Goal: Task Accomplishment & Management: Use online tool/utility

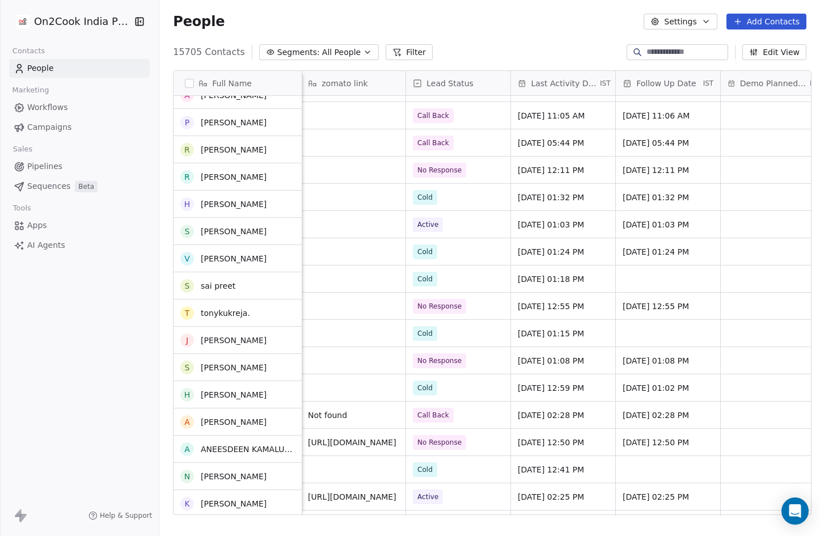
scroll to position [1532, 0]
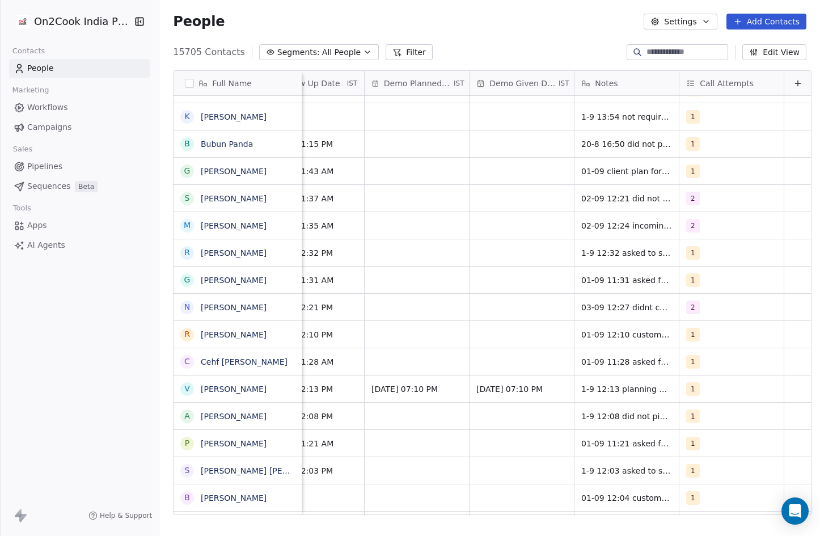
click at [604, 83] on span "Notes" at bounding box center [606, 83] width 23 height 11
click at [622, 198] on html "On2Cook India Pvt. Ltd. Contacts People Marketing Workflows Campaigns Sales Pip…" at bounding box center [410, 284] width 820 height 569
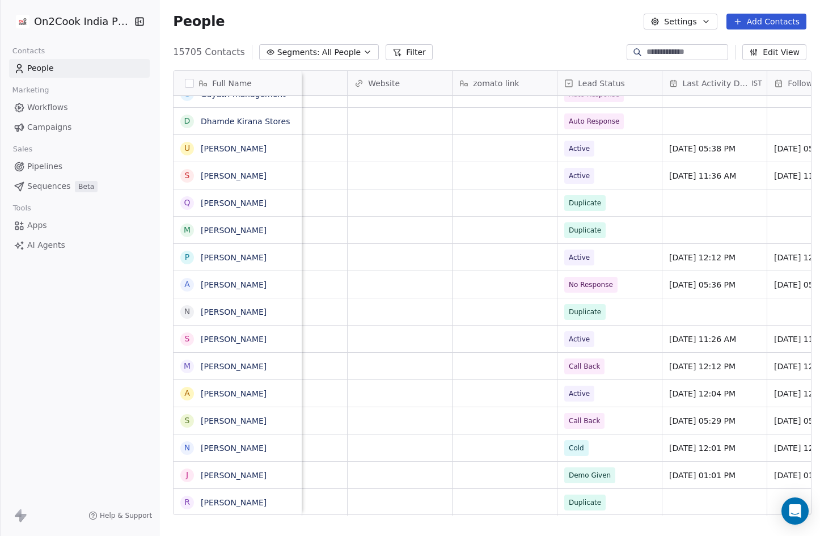
click at [559, 81] on div "Lead Status" at bounding box center [610, 83] width 104 height 24
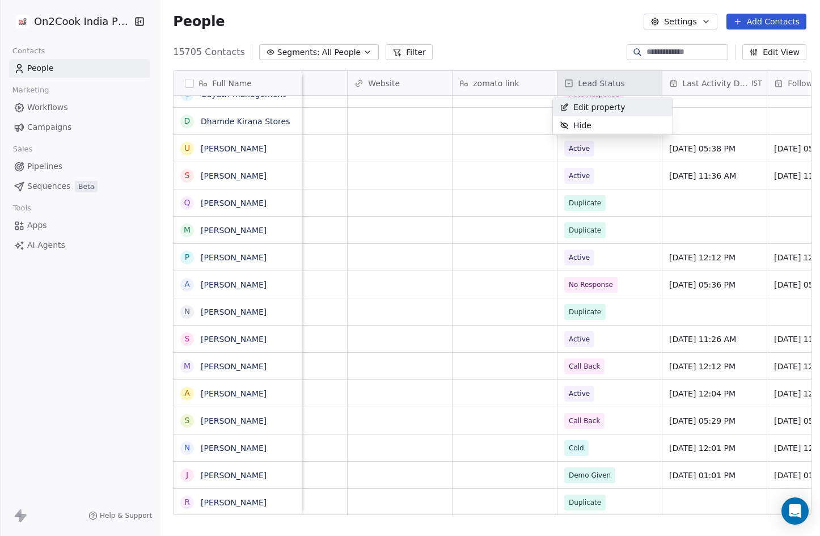
click at [563, 81] on html "On2Cook India Pvt. Ltd. Contacts People Marketing Workflows Campaigns Sales Pip…" at bounding box center [410, 284] width 820 height 569
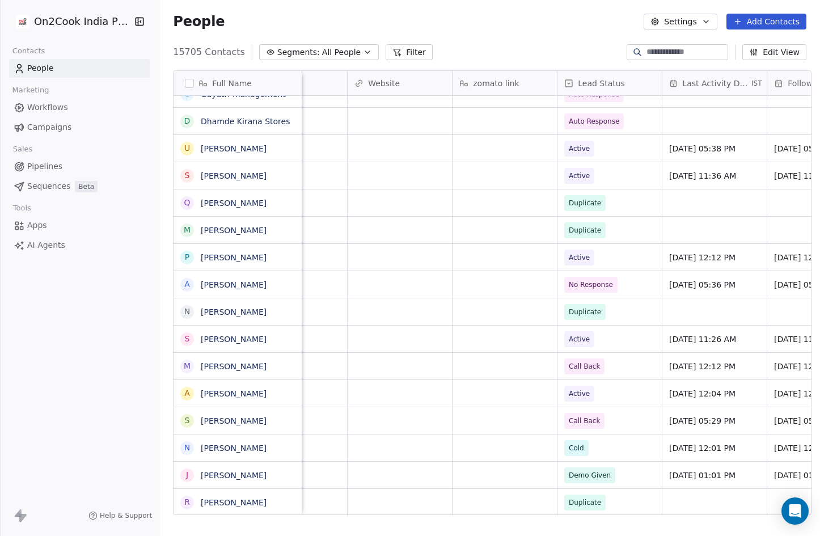
click at [395, 49] on button "Filter" at bounding box center [409, 52] width 47 height 16
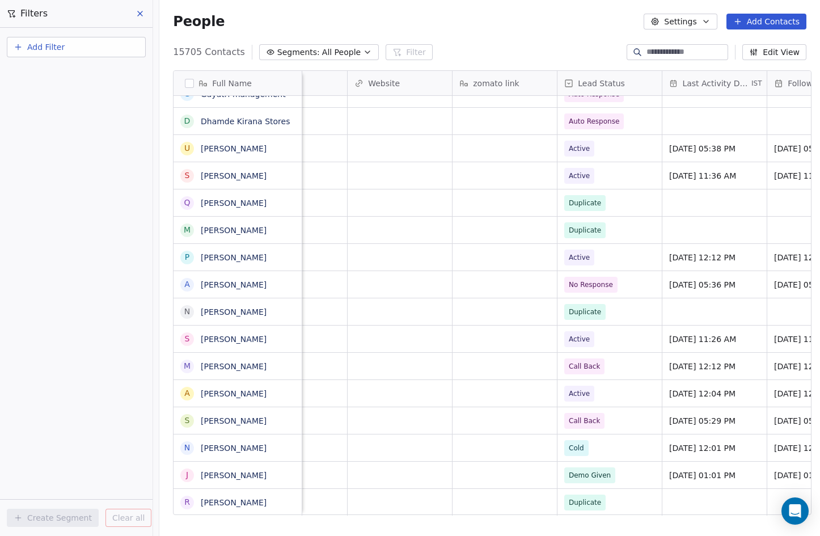
click at [51, 48] on span "Add Filter" at bounding box center [45, 47] width 37 height 12
click at [59, 74] on span "Contact properties" at bounding box center [56, 74] width 74 height 12
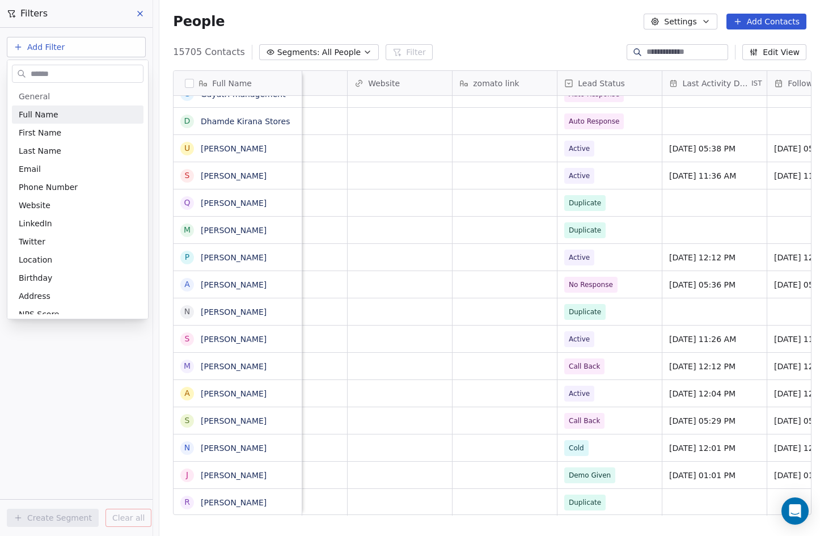
click at [43, 44] on html "On2Cook India Pvt. Ltd. Contacts People Marketing Workflows Campaigns Sales Pip…" at bounding box center [410, 284] width 820 height 569
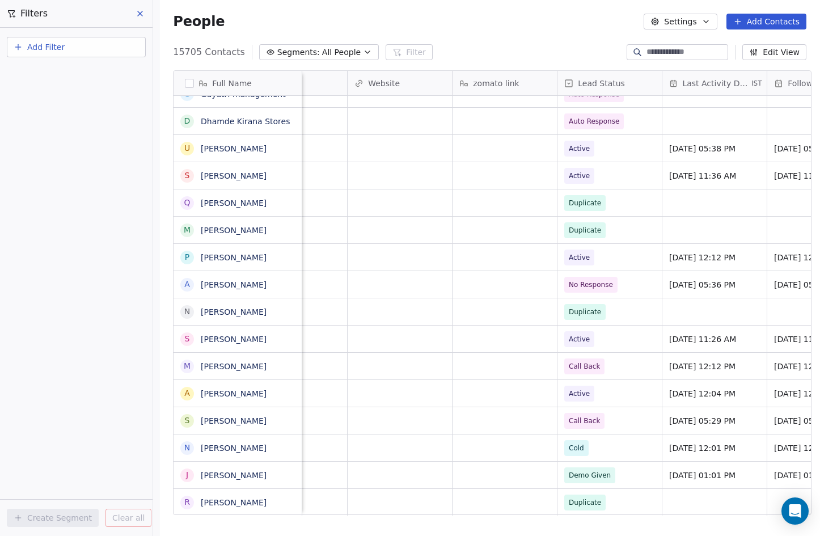
click at [43, 46] on span "Add Filter" at bounding box center [45, 47] width 37 height 12
click at [52, 95] on span "Contact activity" at bounding box center [50, 92] width 63 height 12
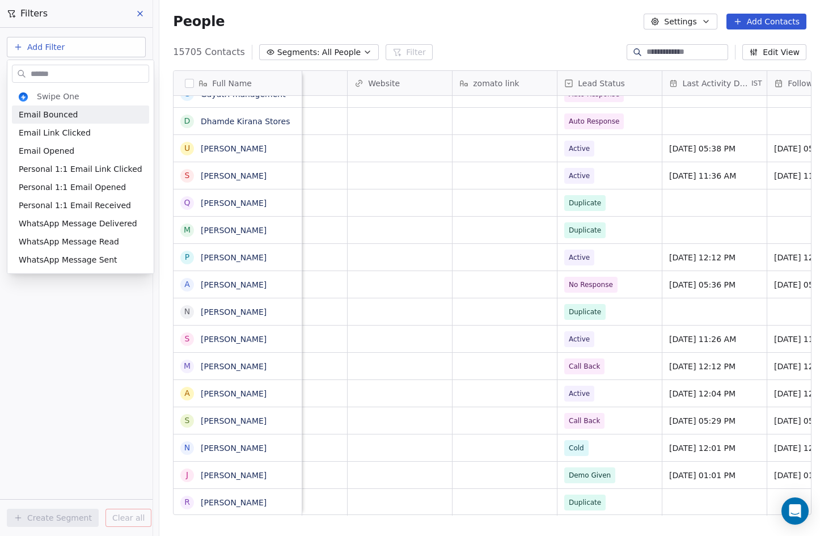
click at [37, 47] on html "On2Cook India Pvt. Ltd. Contacts People Marketing Workflows Campaigns Sales Pip…" at bounding box center [410, 284] width 820 height 569
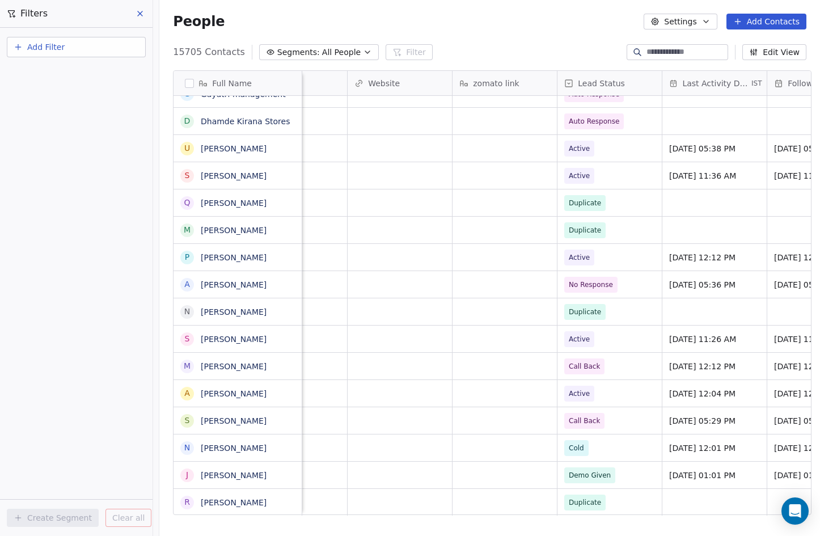
click at [38, 47] on span "Add Filter" at bounding box center [45, 47] width 37 height 12
click at [36, 74] on span "Contact properties" at bounding box center [56, 74] width 74 height 12
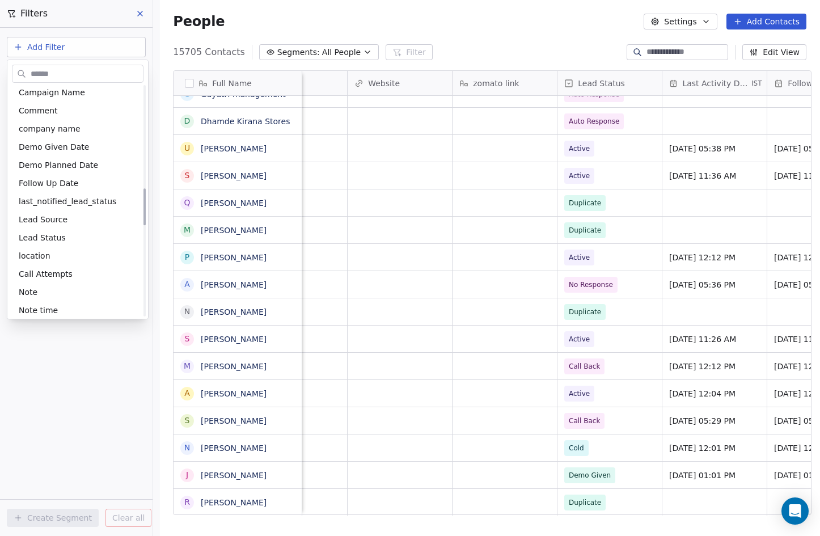
scroll to position [681, 0]
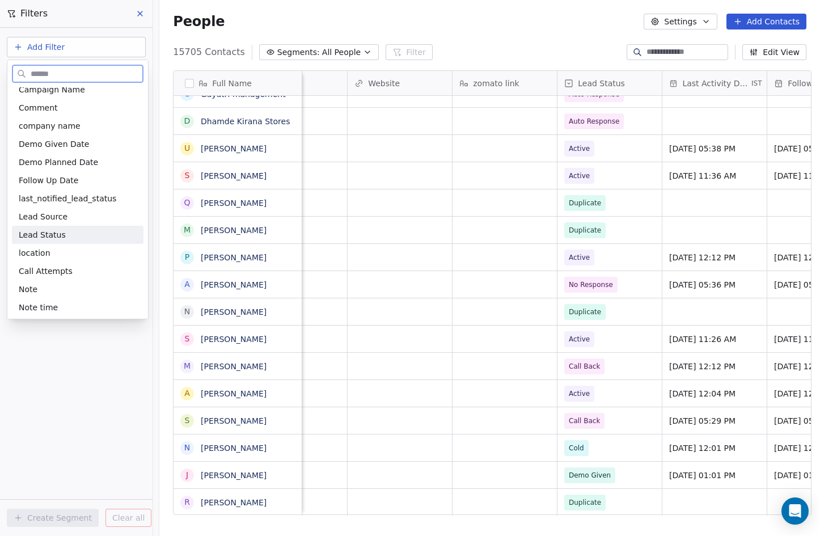
click at [47, 226] on div "Lead Status" at bounding box center [78, 235] width 132 height 18
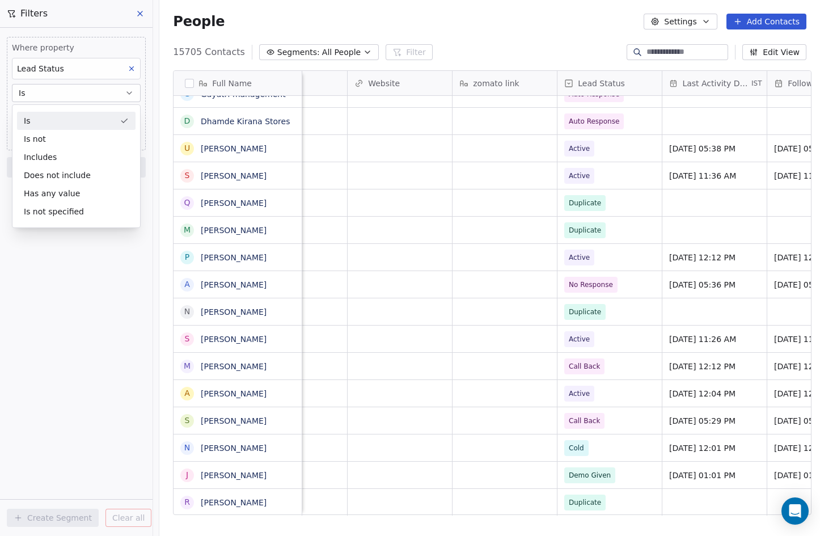
click at [43, 124] on div "Is" at bounding box center [76, 121] width 119 height 18
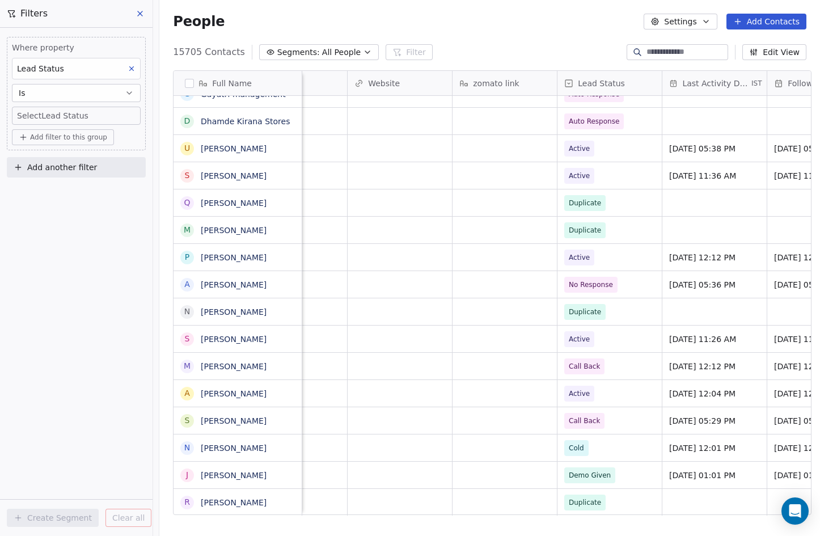
click at [45, 113] on body "On2Cook India Pvt. Ltd. Contacts People Marketing Workflows Campaigns Sales Pip…" at bounding box center [410, 284] width 820 height 569
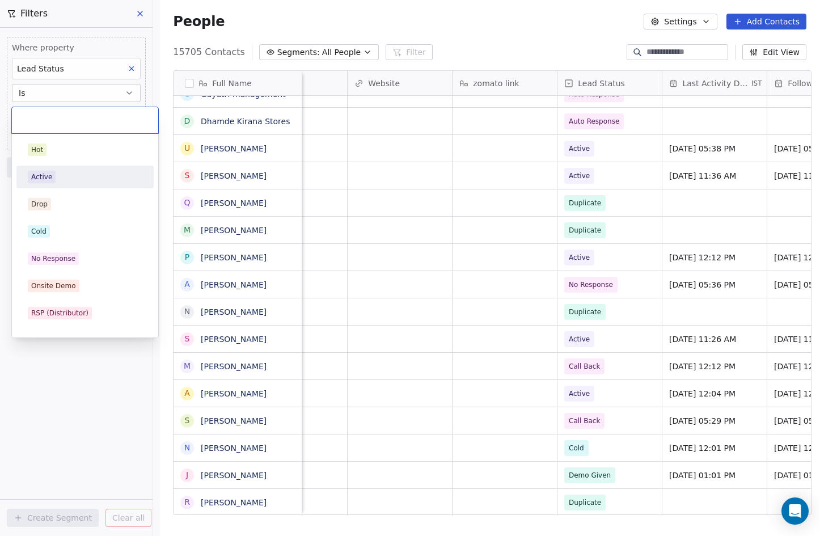
click at [49, 175] on div "Active" at bounding box center [41, 177] width 21 height 10
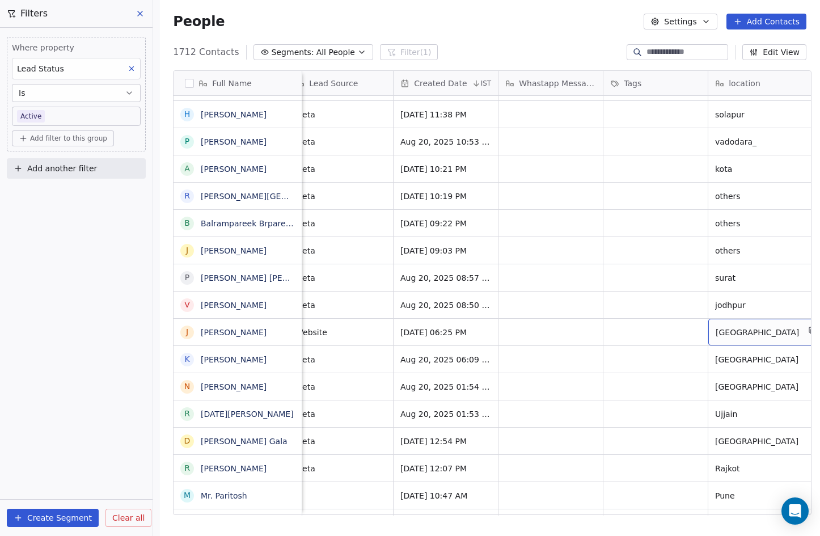
scroll to position [0, 549]
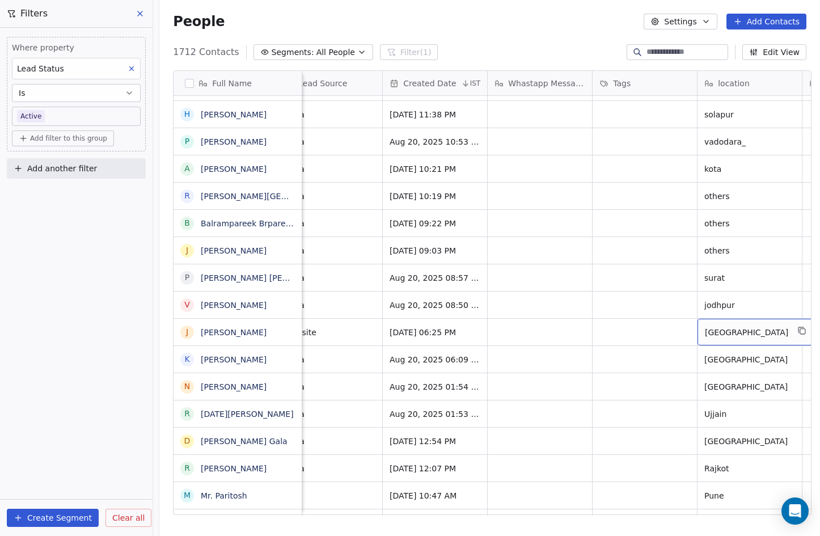
click at [714, 331] on span "[GEOGRAPHIC_DATA]" at bounding box center [746, 332] width 83 height 11
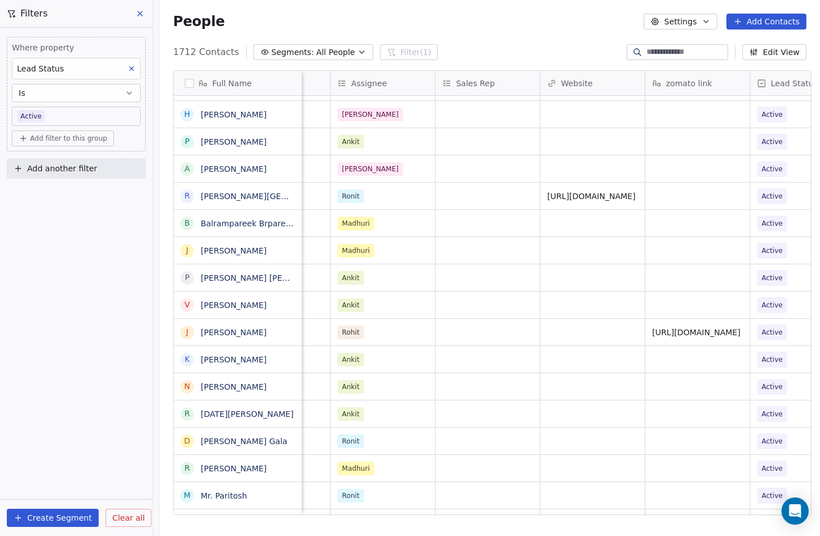
scroll to position [0, 1410]
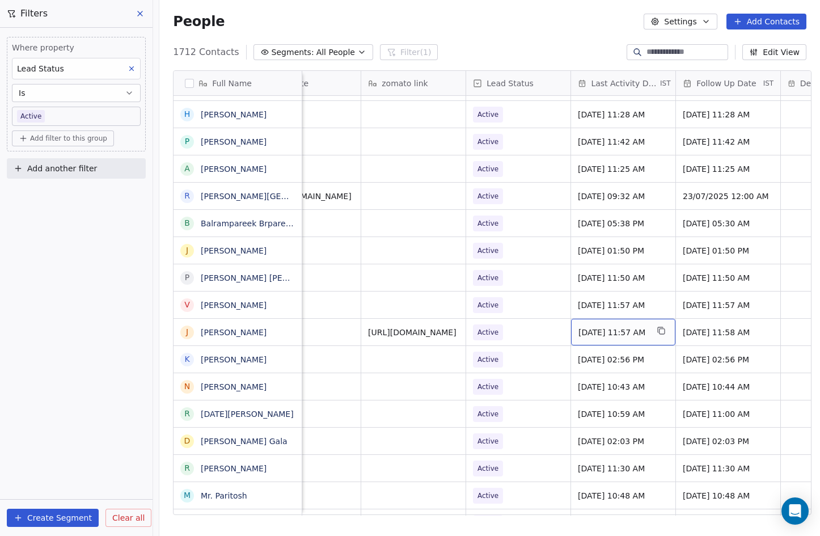
drag, startPoint x: 576, startPoint y: 334, endPoint x: 618, endPoint y: 333, distance: 41.4
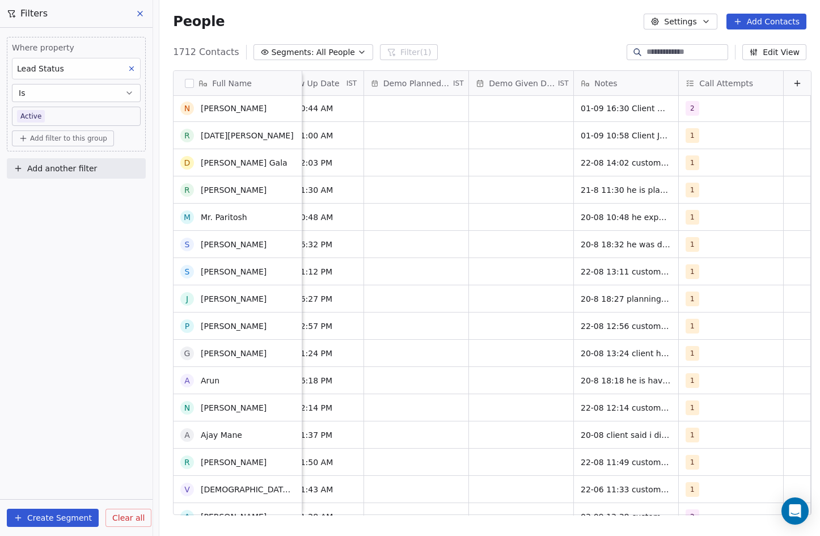
scroll to position [2894, 0]
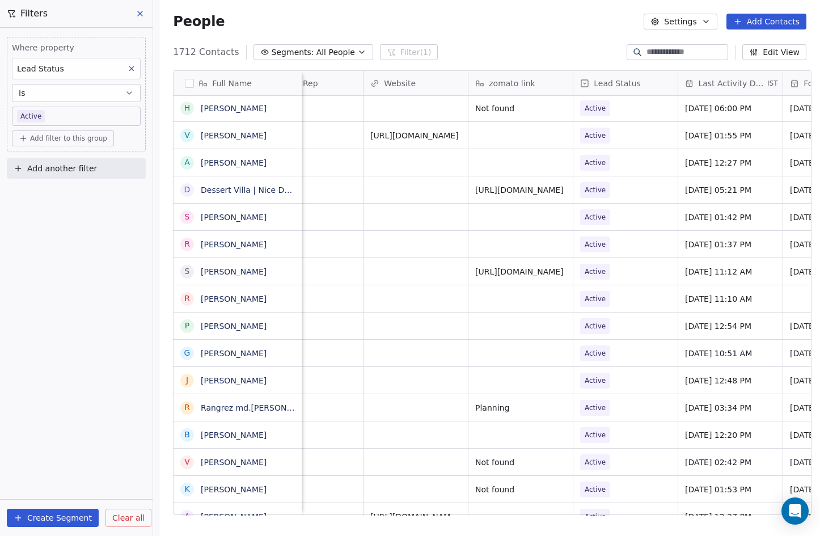
scroll to position [0, 1298]
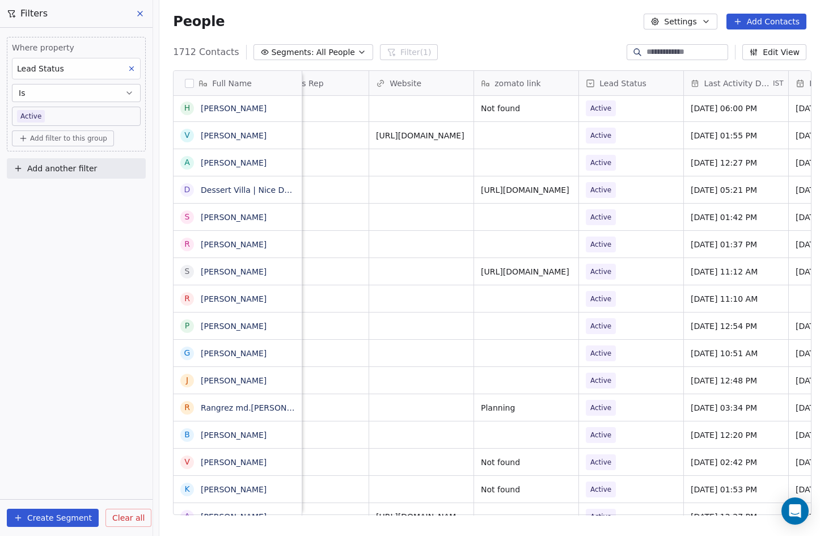
click at [587, 81] on icon at bounding box center [590, 83] width 9 height 9
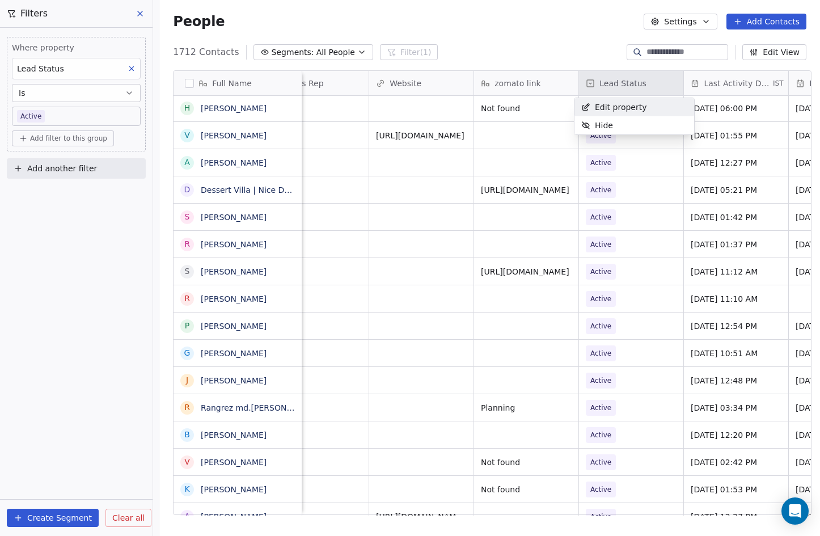
click at [54, 118] on html "On2Cook India Pvt. Ltd. Contacts People Marketing Workflows Campaigns Sales Pip…" at bounding box center [410, 284] width 820 height 569
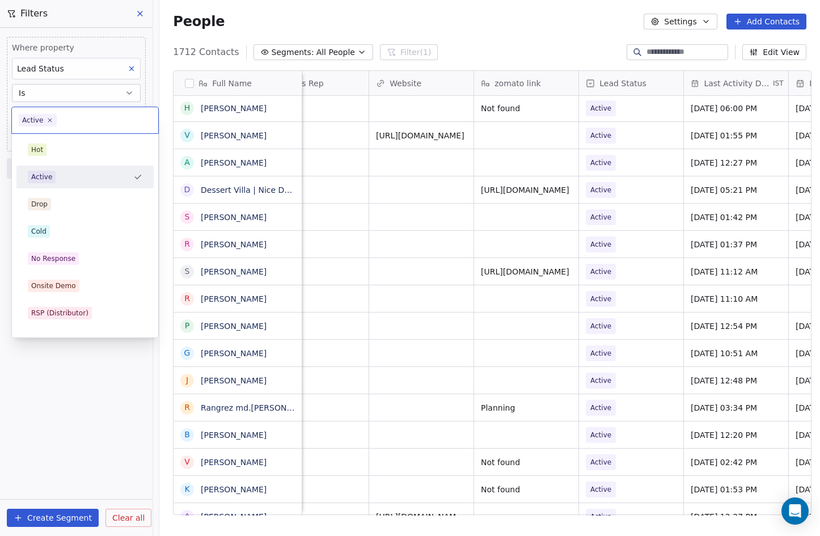
click at [77, 95] on html "On2Cook India Pvt. Ltd. Contacts People Marketing Workflows Campaigns Sales Pip…" at bounding box center [410, 284] width 820 height 569
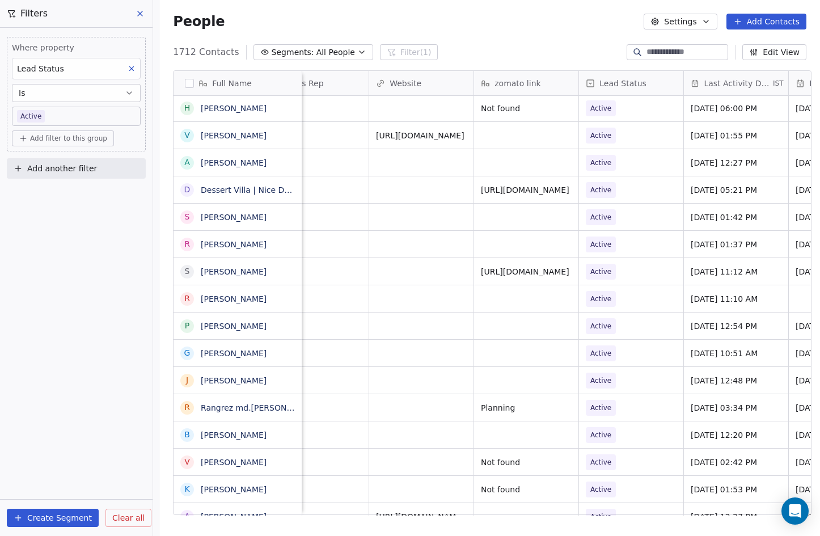
click at [77, 95] on button "Is" at bounding box center [76, 93] width 129 height 18
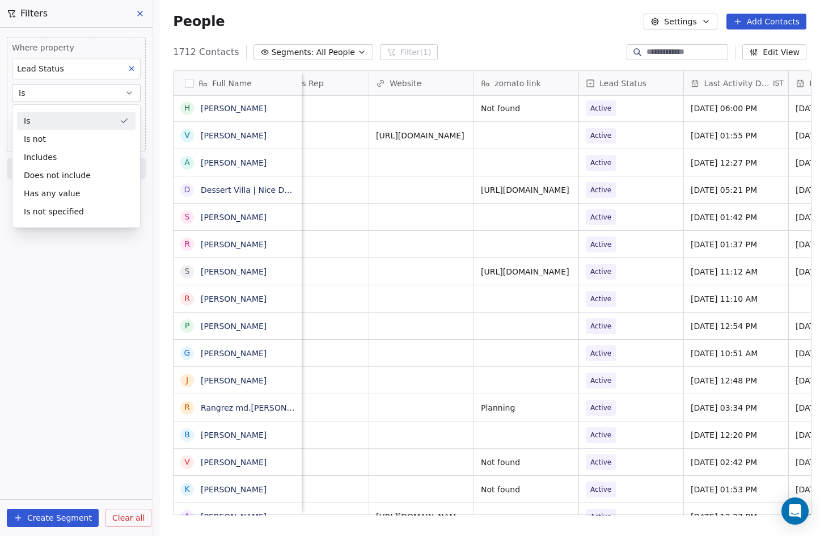
click at [35, 121] on div "Is" at bounding box center [76, 121] width 119 height 18
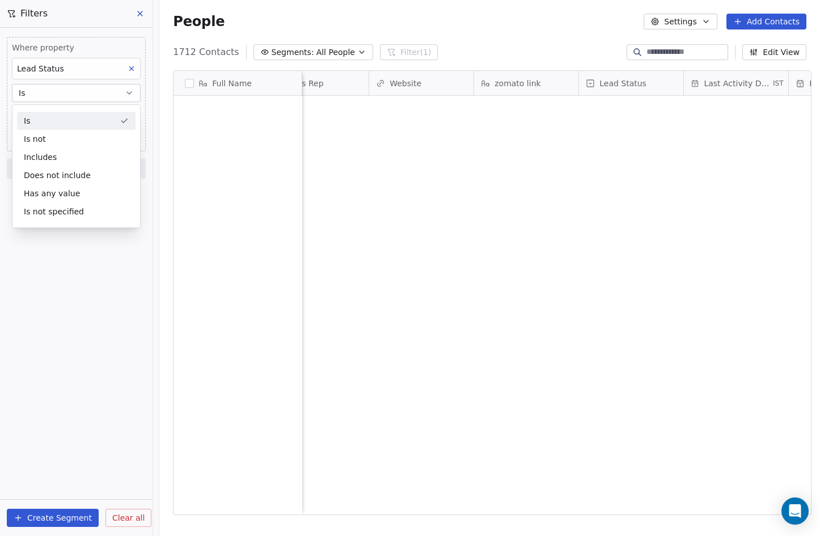
scroll to position [0, 0]
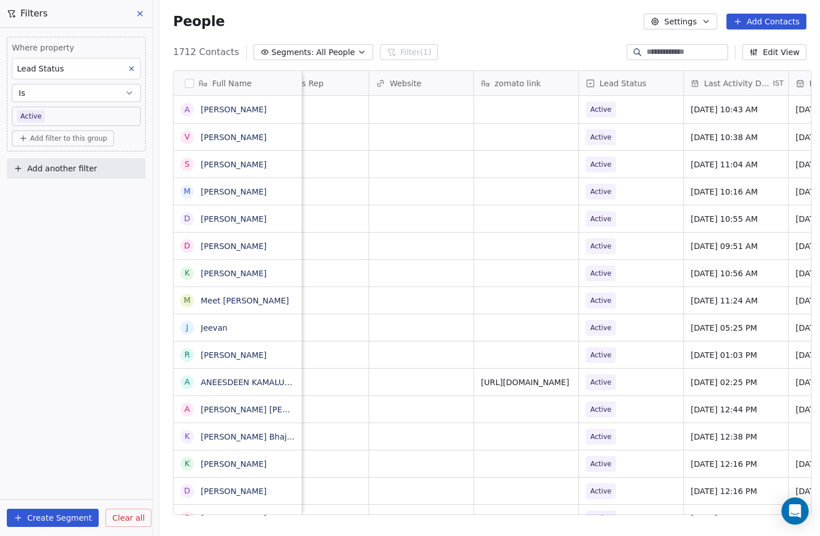
click at [62, 91] on button "Is" at bounding box center [76, 93] width 129 height 18
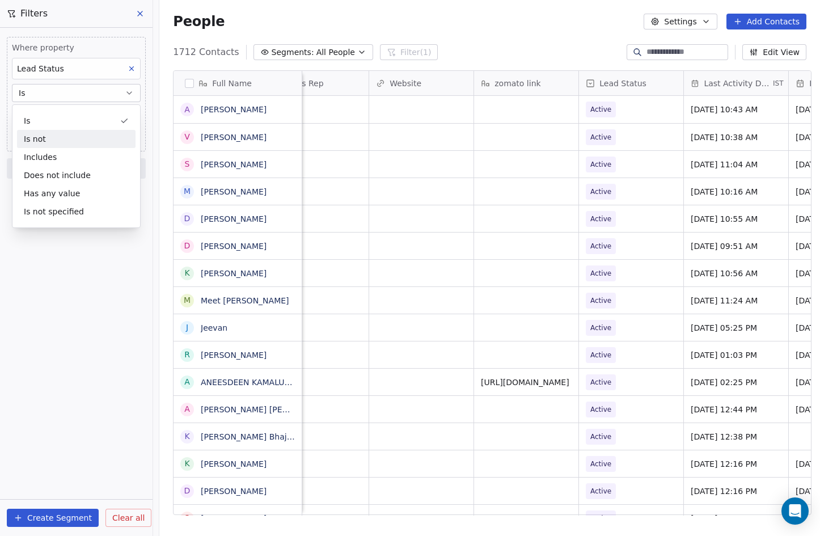
click at [54, 142] on div "Is not" at bounding box center [76, 139] width 119 height 18
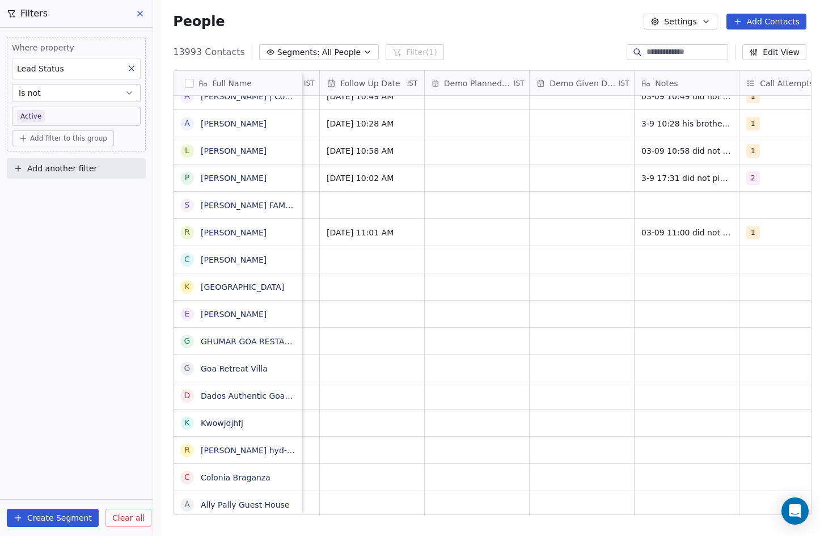
scroll to position [0, 1764]
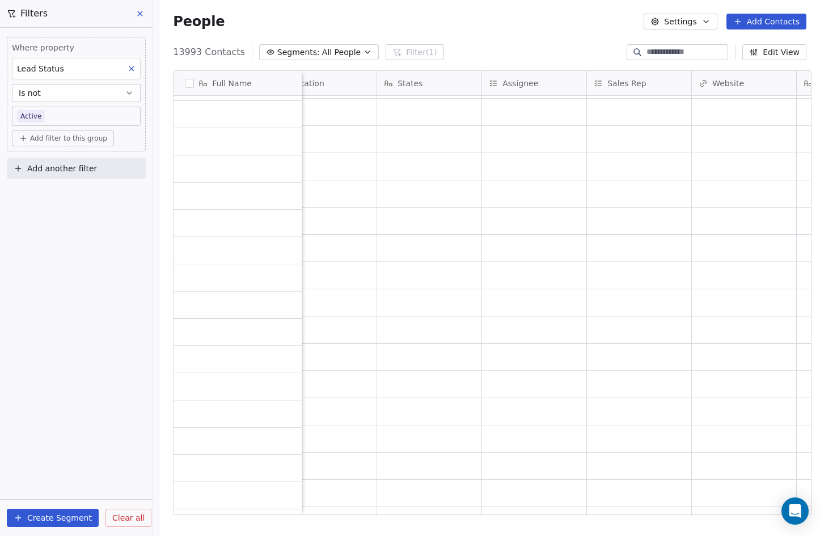
scroll to position [16284, 0]
